Goal: Task Accomplishment & Management: Manage account settings

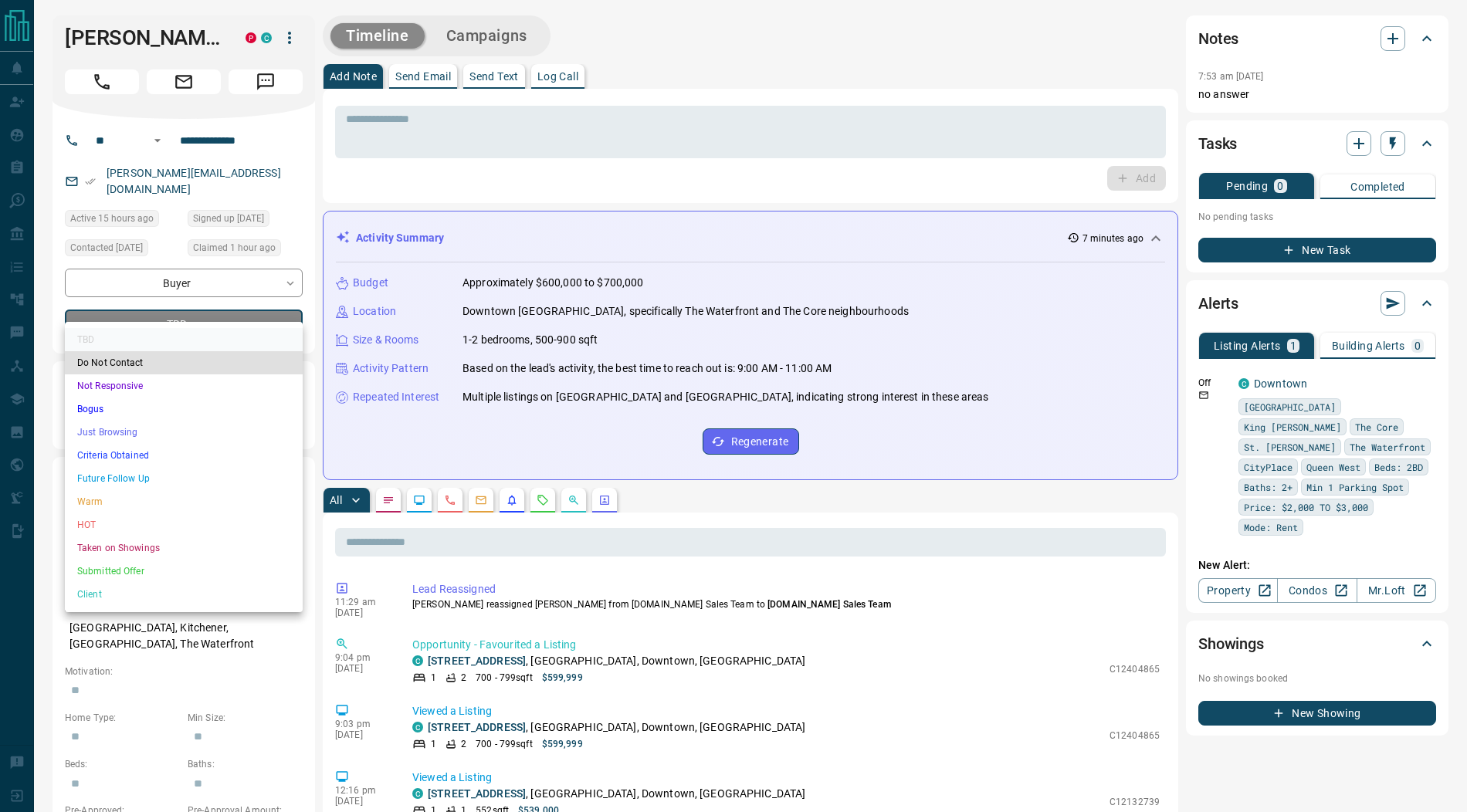
click at [134, 564] on li "Submitted Offer" at bounding box center [184, 571] width 238 height 23
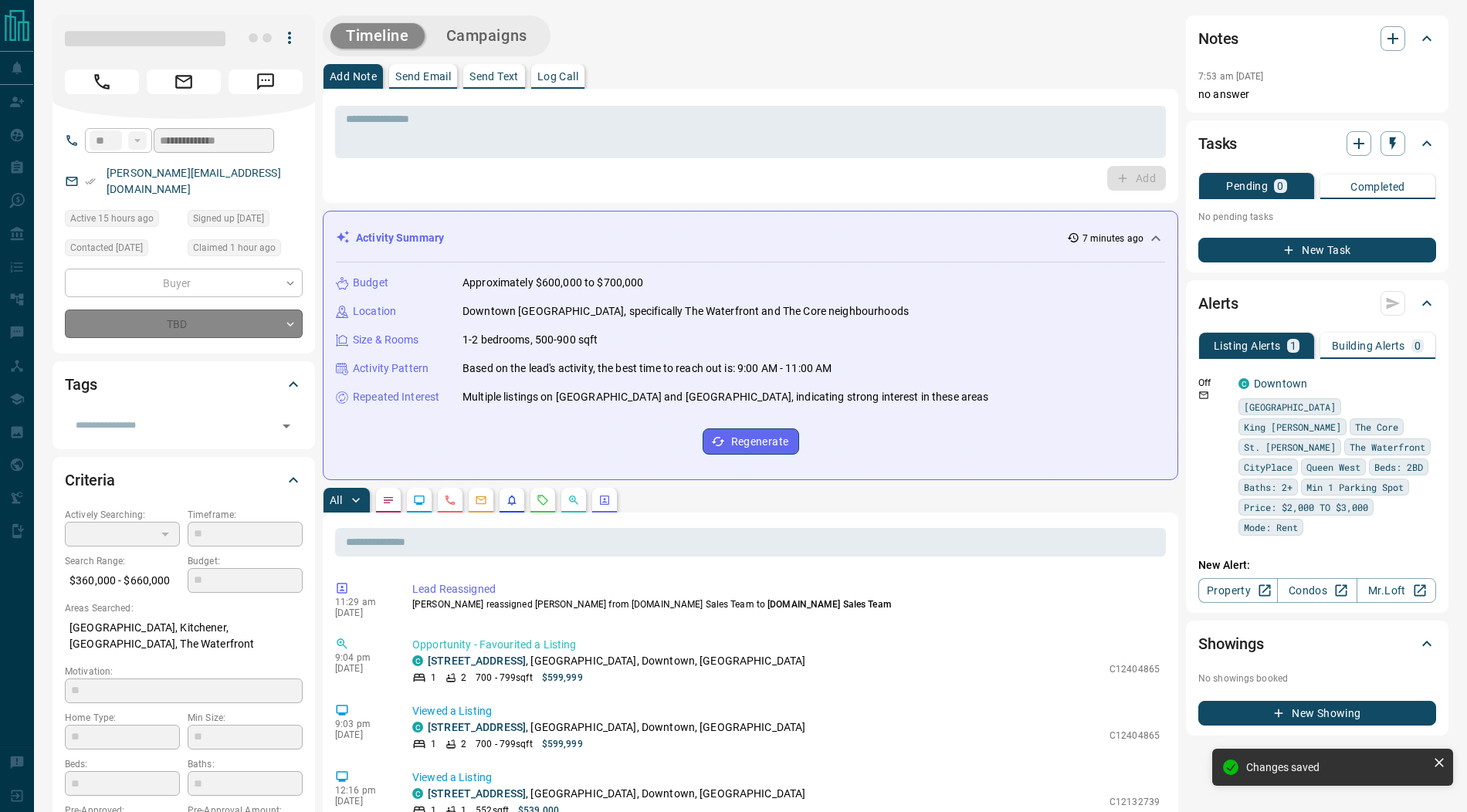
type input "*"
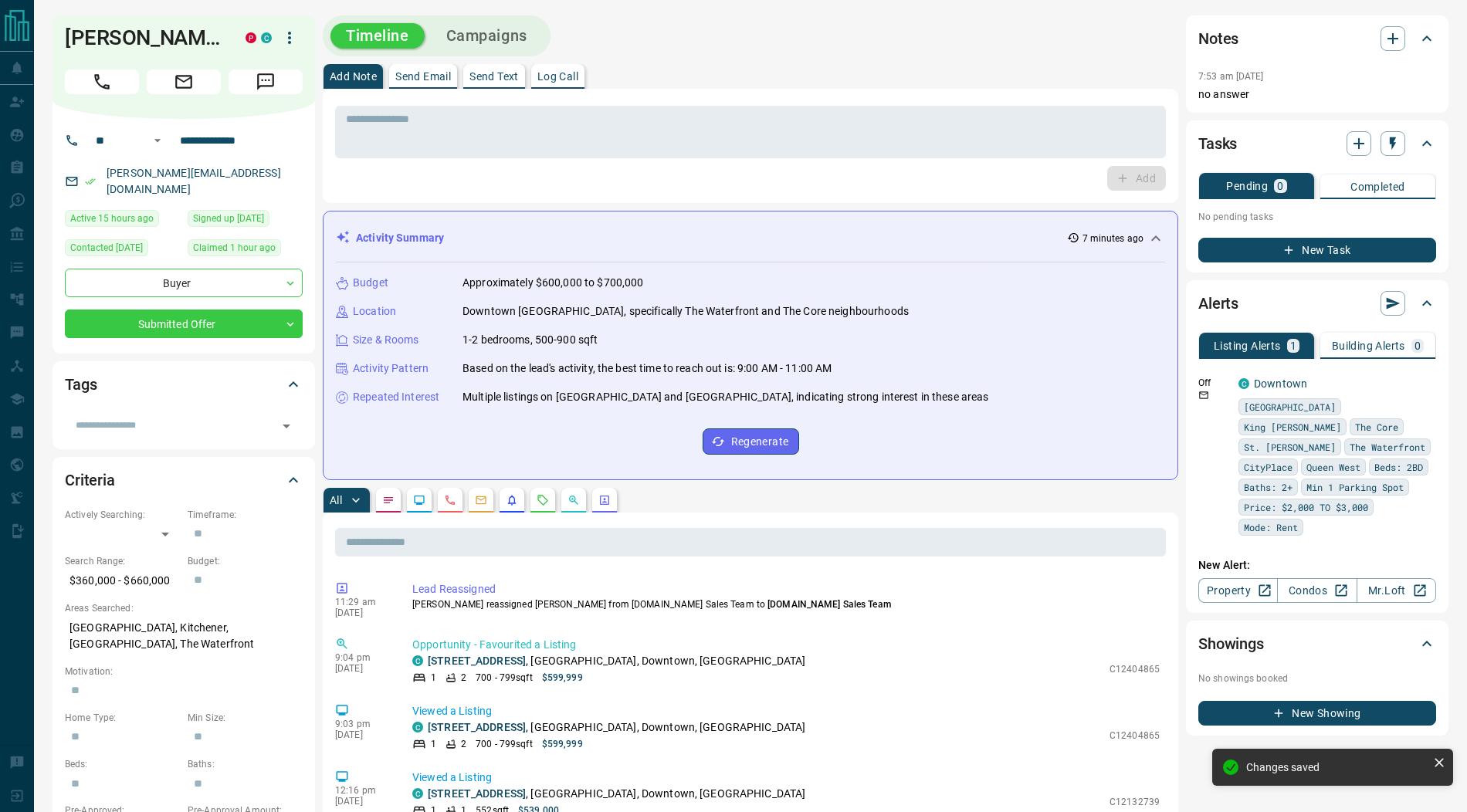
click at [289, 41] on icon "button" at bounding box center [289, 38] width 18 height 18
click at [259, 70] on li "Reassign Lead" at bounding box center [258, 69] width 91 height 23
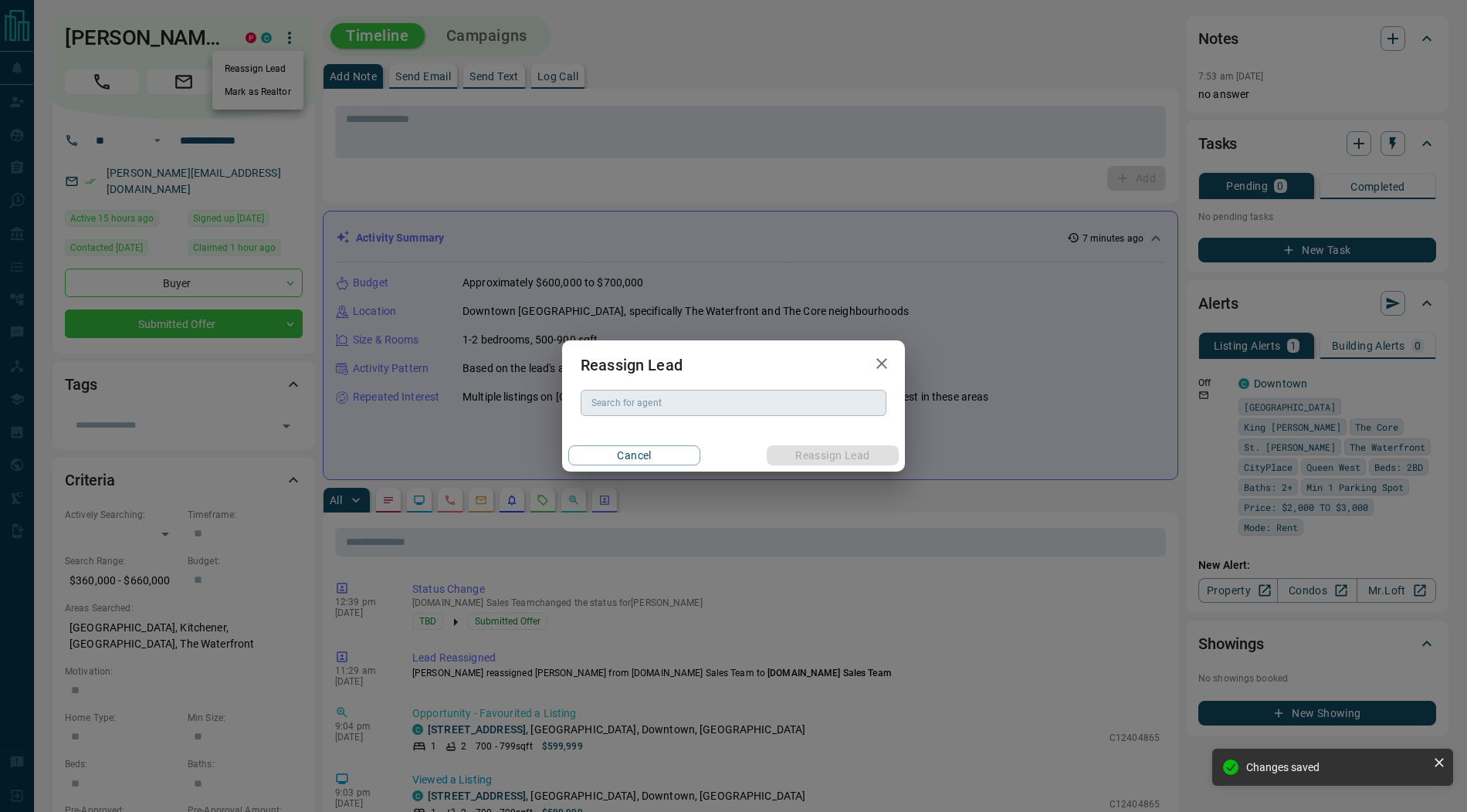
click at [620, 400] on div "Search for agent Search for agent" at bounding box center [733, 402] width 306 height 26
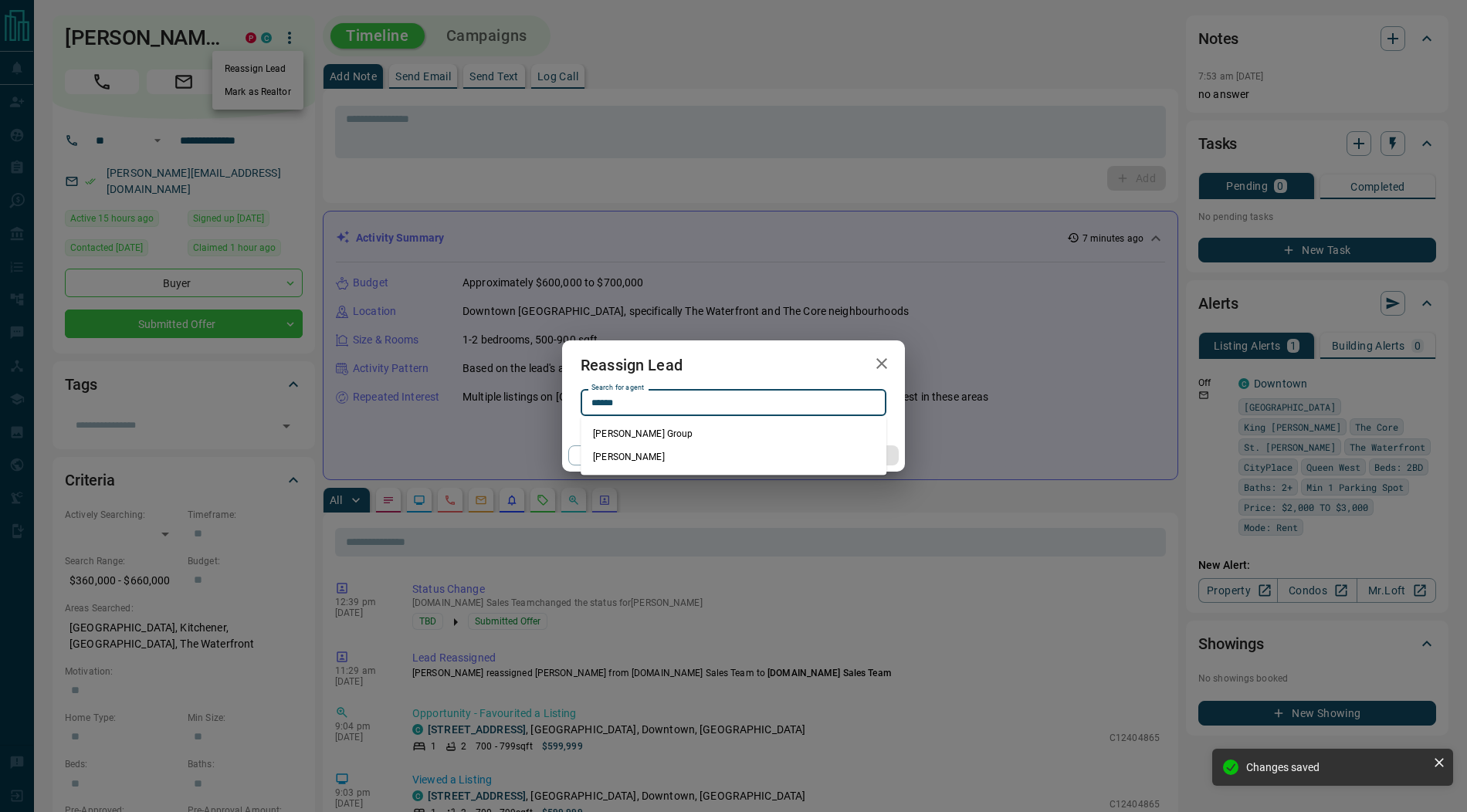
click at [674, 454] on li "[PERSON_NAME]" at bounding box center [733, 457] width 306 height 23
type input "**********"
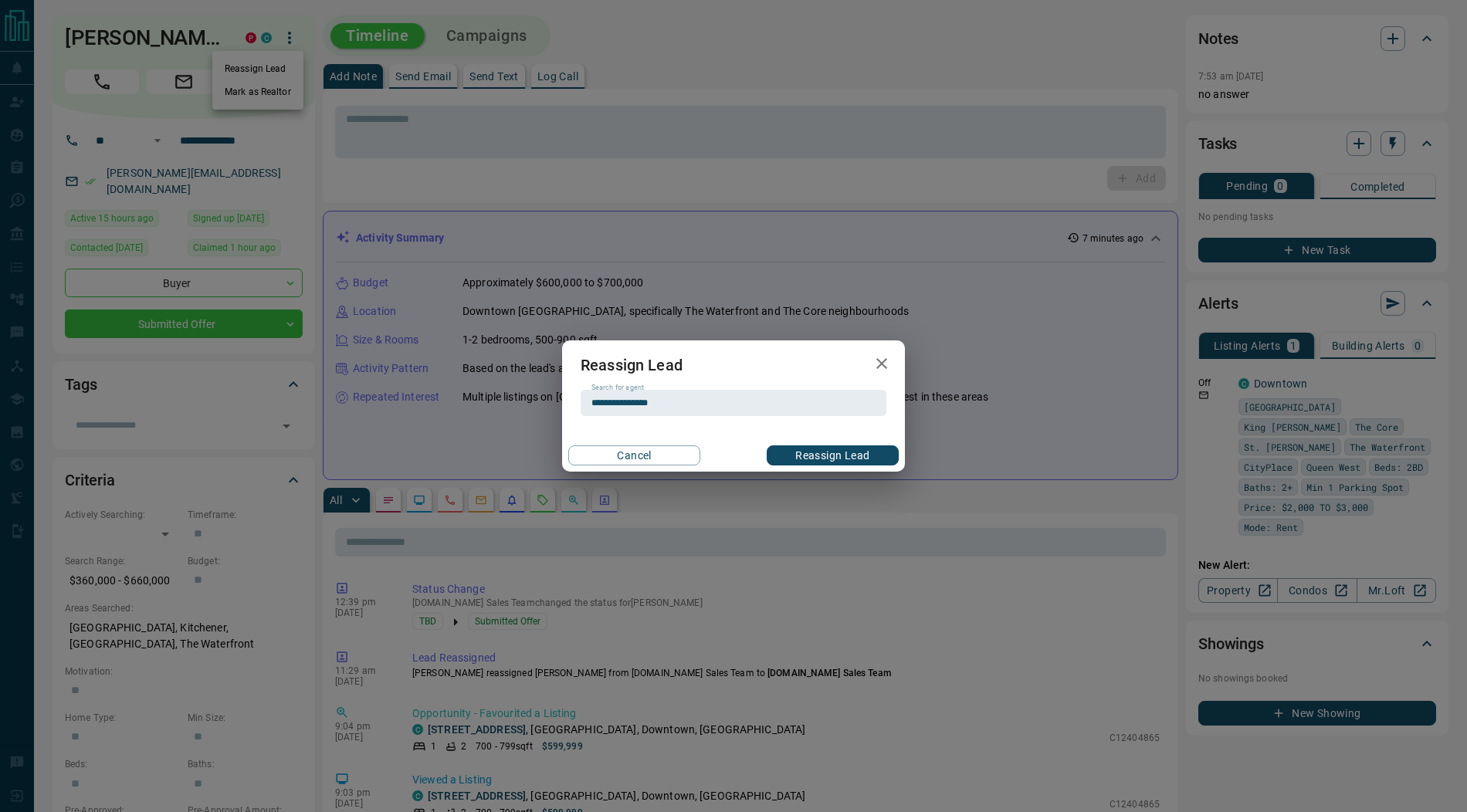
click at [793, 448] on button "Reassign Lead" at bounding box center [833, 455] width 132 height 20
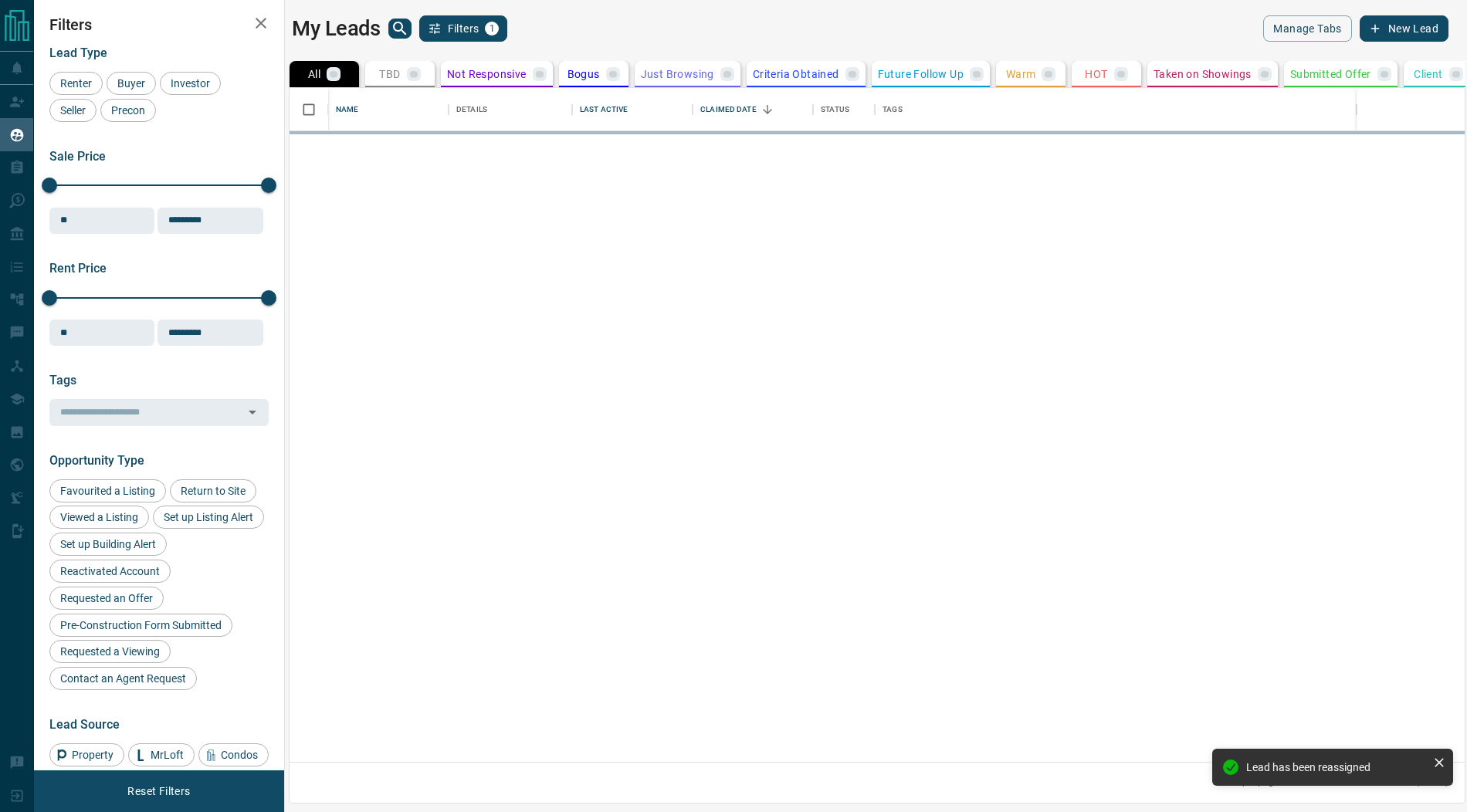
scroll to position [675, 1175]
